Goal: Transaction & Acquisition: Subscribe to service/newsletter

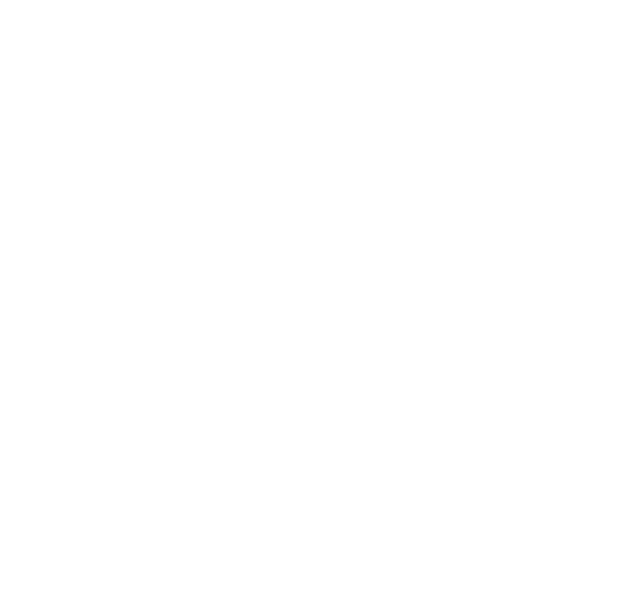
click at [233, 172] on h1 "SharePoint Design has never been so easy" at bounding box center [317, 143] width 555 height 75
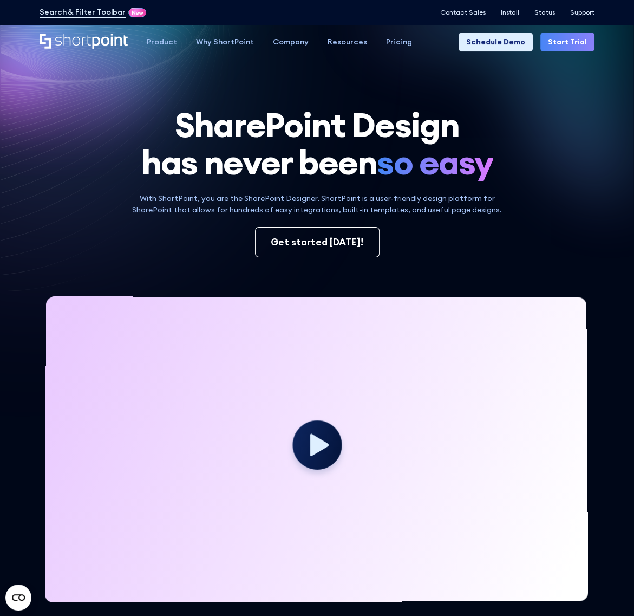
click at [199, 165] on h1 "SharePoint Design has never been so easy" at bounding box center [317, 143] width 555 height 75
click at [572, 42] on link "Start Trial" at bounding box center [567, 41] width 54 height 19
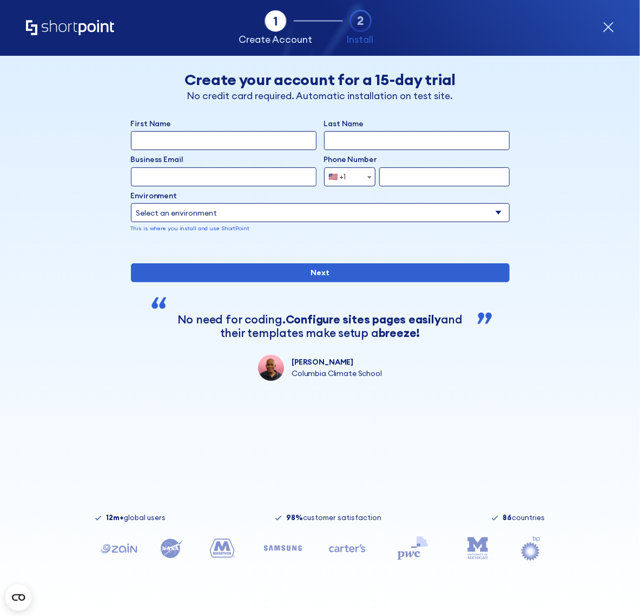
click at [274, 149] on input "First Name" at bounding box center [224, 140] width 186 height 19
drag, startPoint x: 521, startPoint y: 329, endPoint x: 530, endPoint y: 352, distance: 25.5
click at [521, 329] on div "Back Back Create your account for a 15-day trial No credit card required. Autom…" at bounding box center [320, 218] width 560 height 325
click at [245, 132] on input "First Name" at bounding box center [224, 140] width 186 height 19
click at [138, 109] on div "Back Back Create your account for a 15-day trial No credit card required. Autom…" at bounding box center [320, 218] width 560 height 325
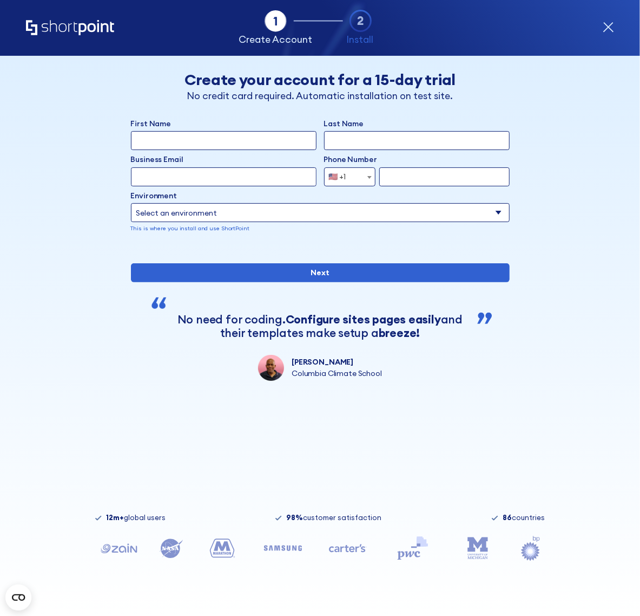
click at [161, 133] on input "First Name" at bounding box center [224, 140] width 186 height 19
click at [131, 263] on input "Next" at bounding box center [320, 272] width 379 height 19
type input "M"
click at [191, 142] on input "First Name" at bounding box center [224, 140] width 186 height 19
type input "[PERSON_NAME]"
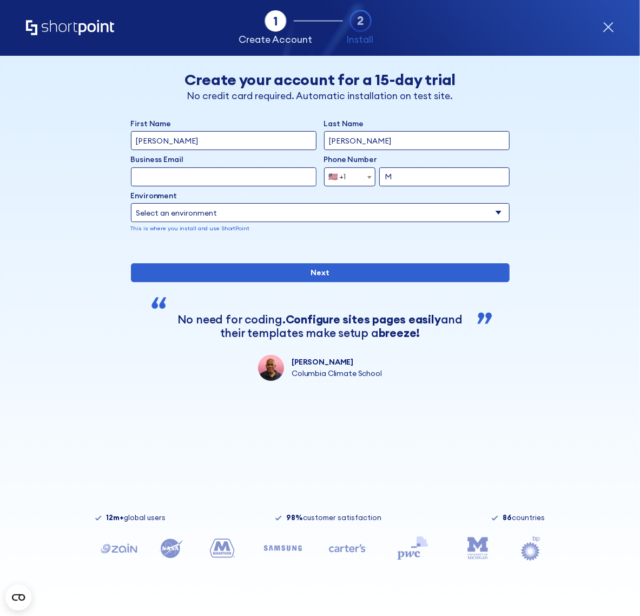
type input "[PERSON_NAME]"
click at [170, 179] on input "Business Email" at bounding box center [224, 176] width 186 height 19
type input "[EMAIL_ADDRESS][DOMAIN_NAME]"
click at [347, 178] on span "🇺🇸 +1" at bounding box center [341, 176] width 32 height 19
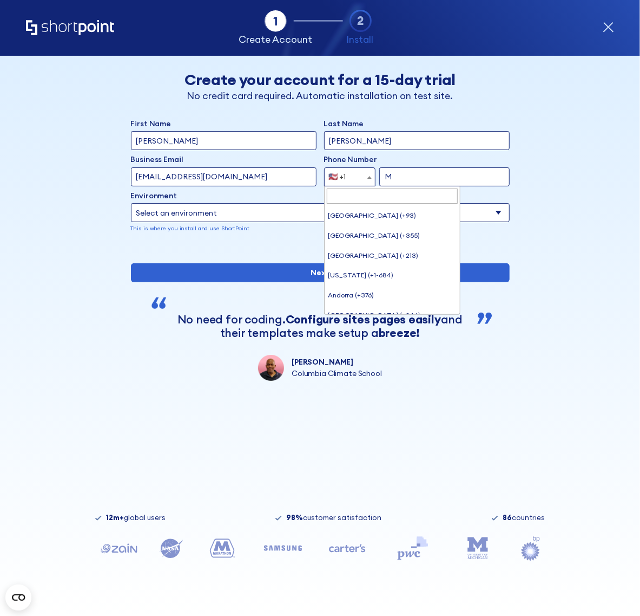
scroll to position [4408, 0]
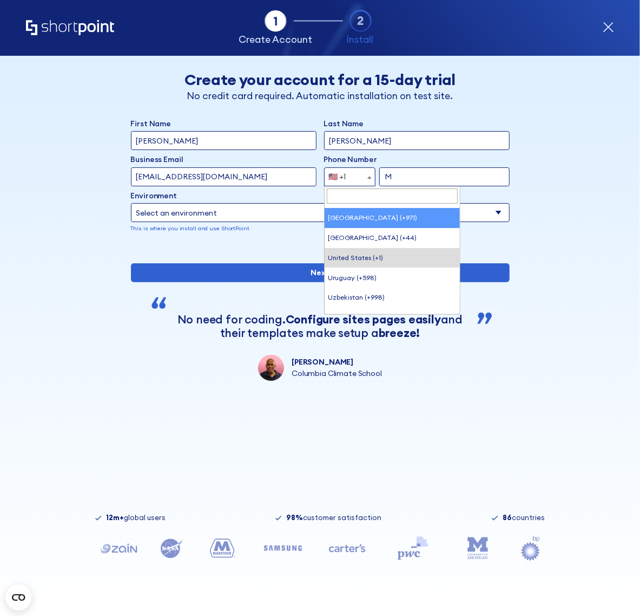
select select "+971"
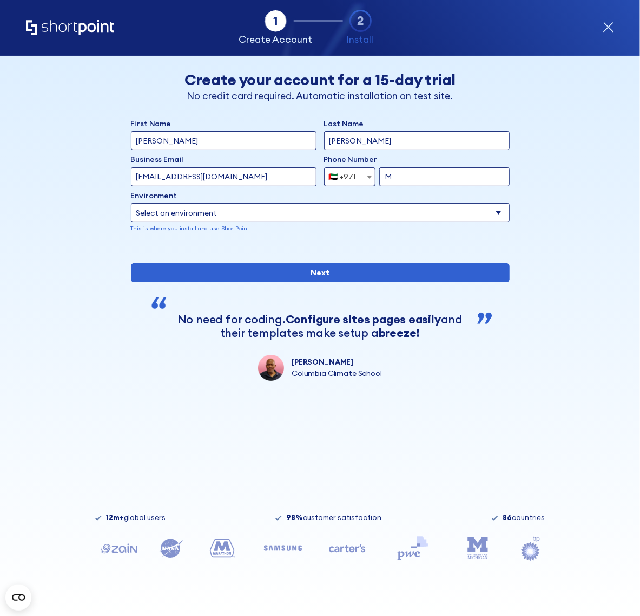
click at [414, 183] on input "M" at bounding box center [444, 176] width 130 height 19
type input "501402911"
click at [244, 211] on select "Select an environment Microsoft 365 SharePoint Online SharePoint 2019 (On-Premi…" at bounding box center [320, 212] width 379 height 19
select select "Microsoft 365"
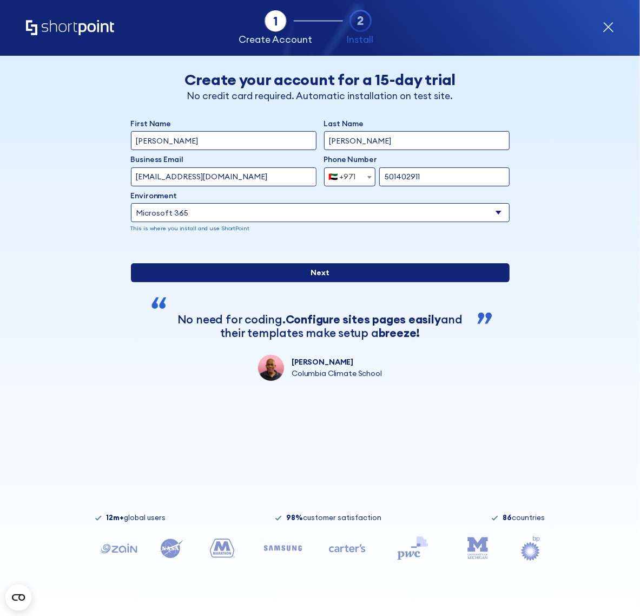
click at [277, 282] on input "Next" at bounding box center [320, 272] width 379 height 19
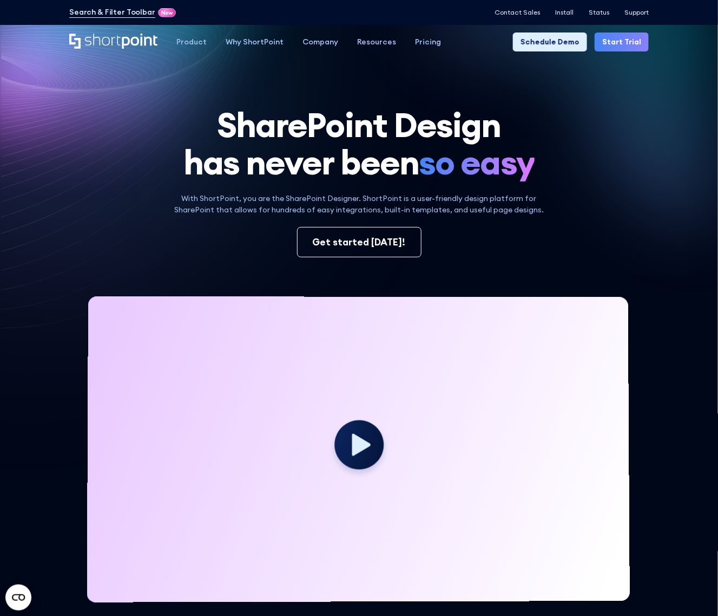
click at [268, 80] on icon at bounding box center [237, 241] width 474 height 458
click at [630, 42] on link "Start Trial" at bounding box center [622, 41] width 54 height 19
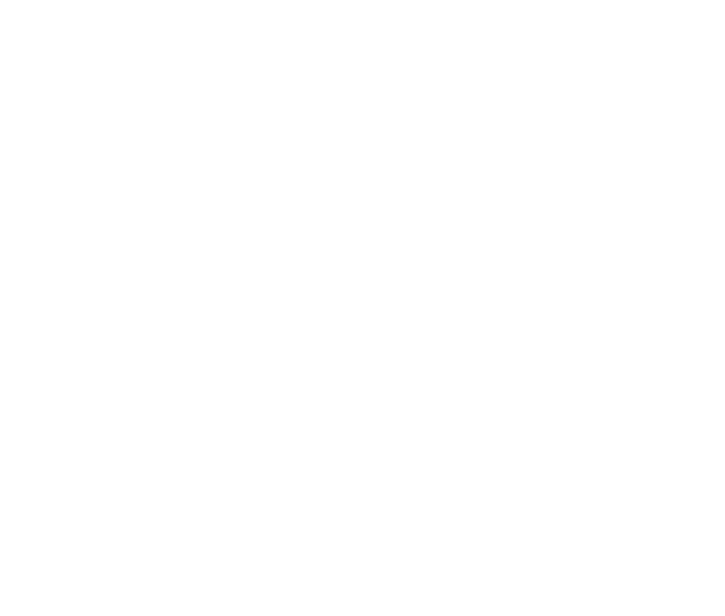
select select "+971"
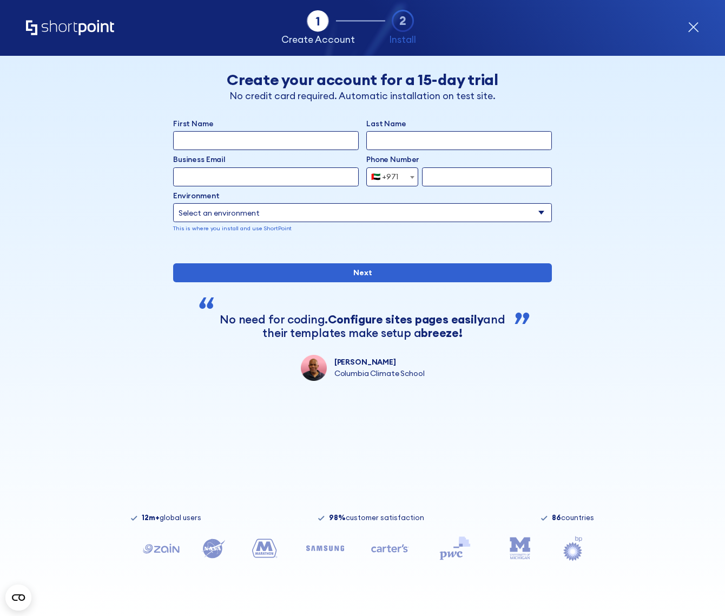
click at [284, 134] on input "First Name" at bounding box center [266, 140] width 186 height 19
type input "[PERSON_NAME]"
type input "yahia+1234"
